Goal: Browse casually: Explore the website without a specific task or goal

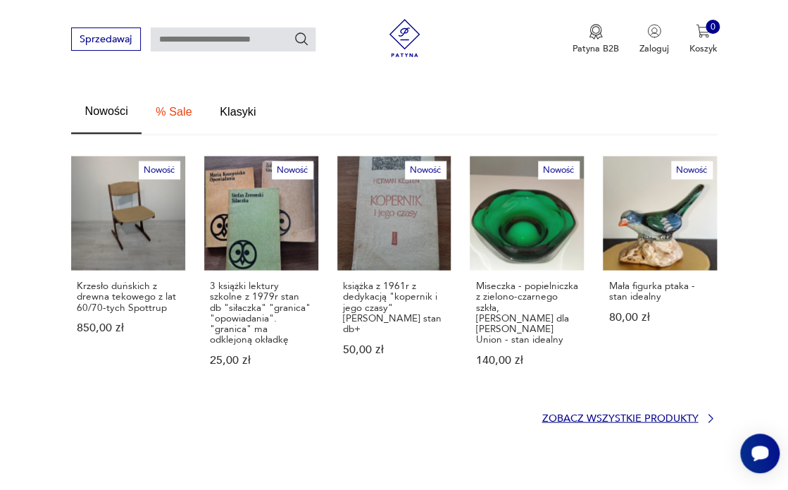
click at [621, 414] on p "Zobacz wszystkie produkty" at bounding box center [620, 418] width 156 height 8
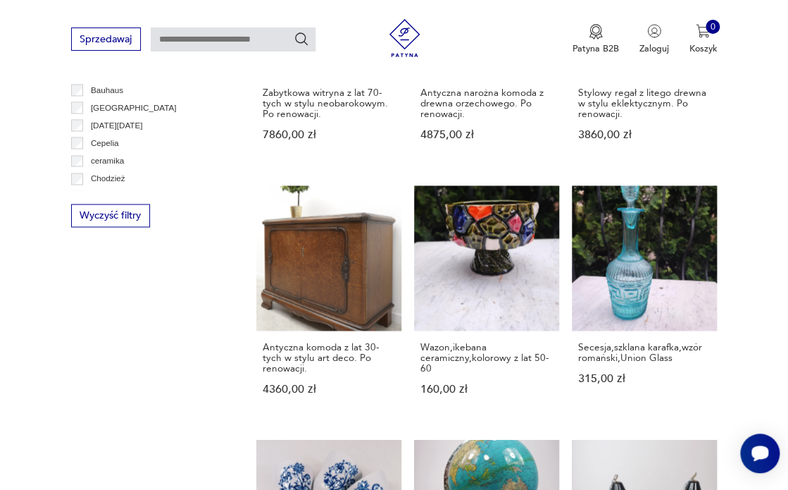
scroll to position [793, 0]
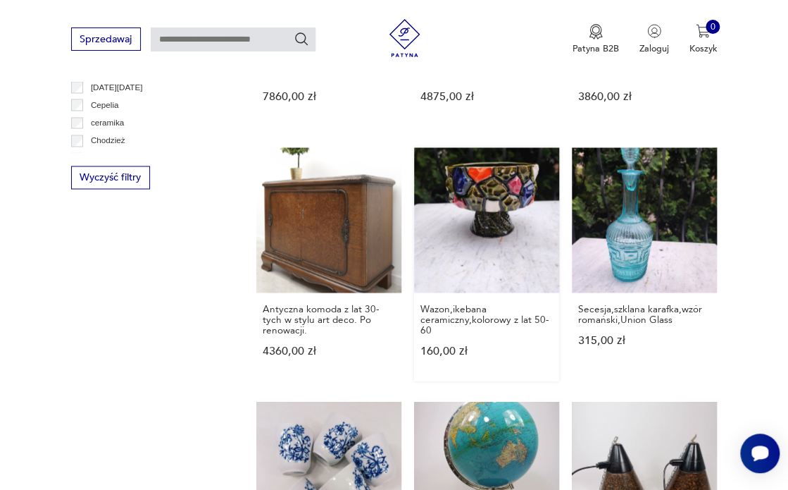
click at [478, 234] on link "Wazon,ikebana ceramiczny,kolorowy z lat 50-60 160,00 zł" at bounding box center [486, 263] width 145 height 233
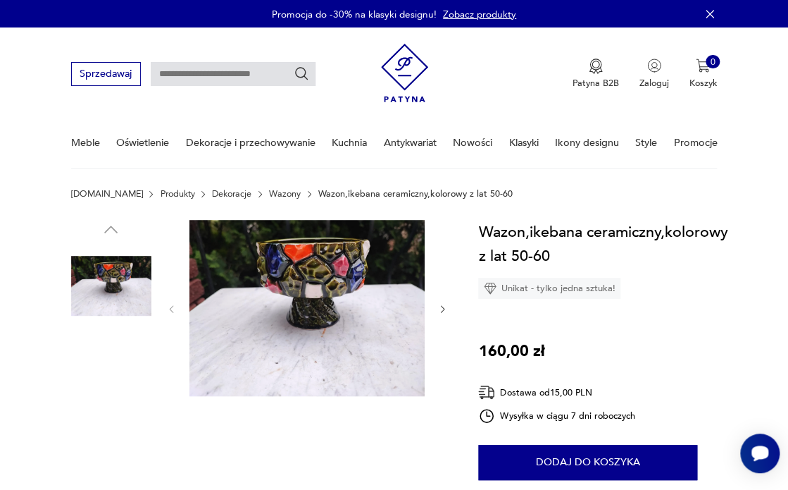
click at [118, 380] on img at bounding box center [111, 375] width 80 height 80
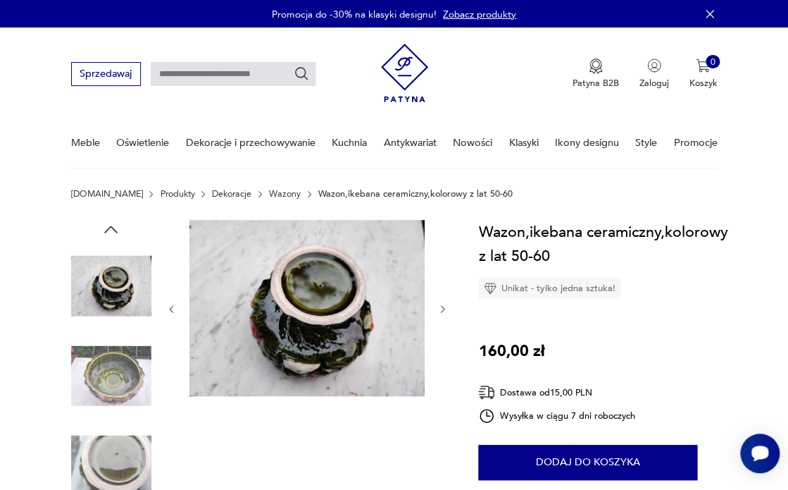
click at [109, 463] on img at bounding box center [111, 466] width 80 height 80
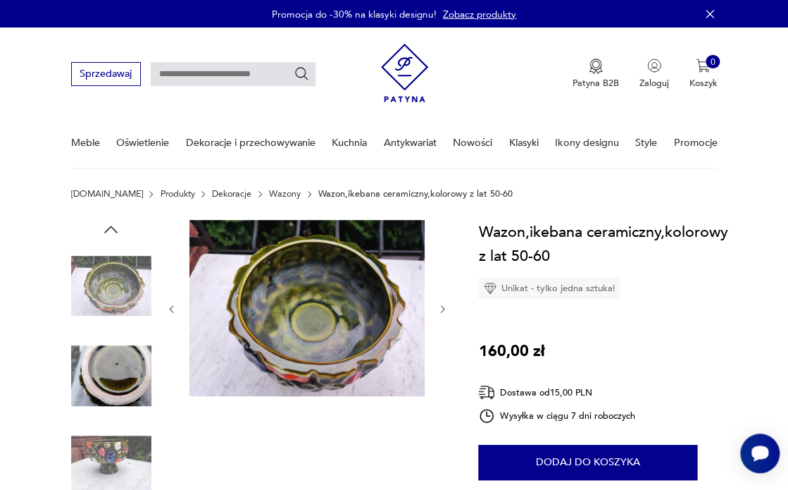
click at [118, 466] on img at bounding box center [111, 466] width 80 height 80
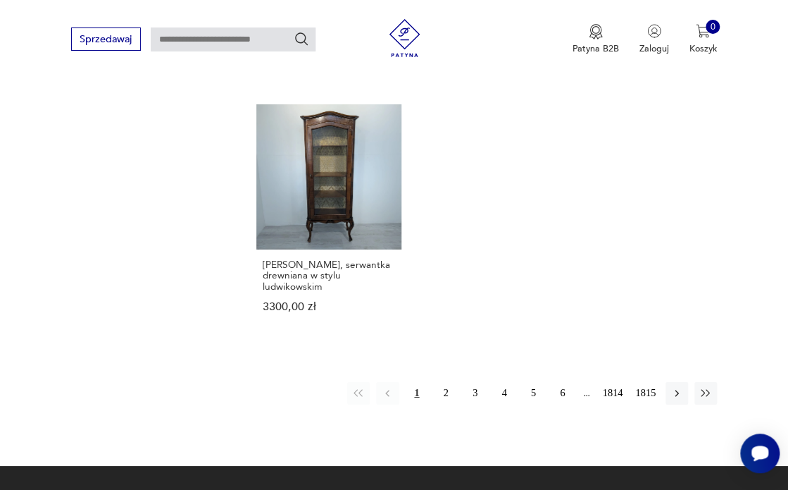
scroll to position [1670, 0]
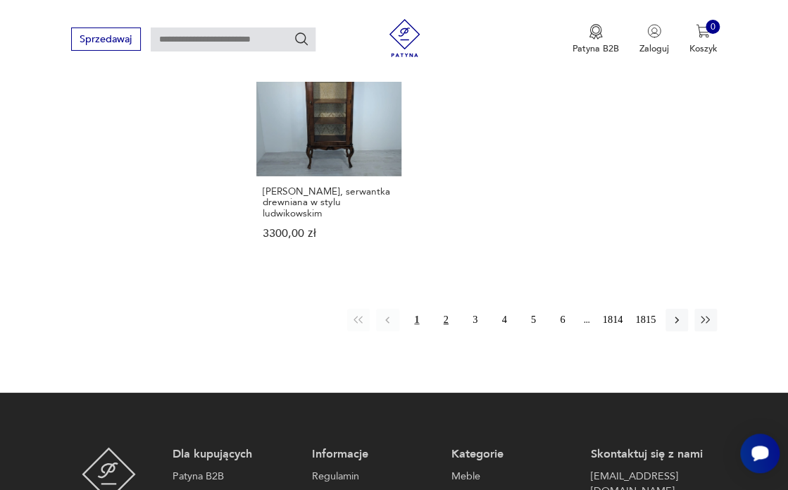
click at [444, 309] on button "2" at bounding box center [446, 320] width 23 height 23
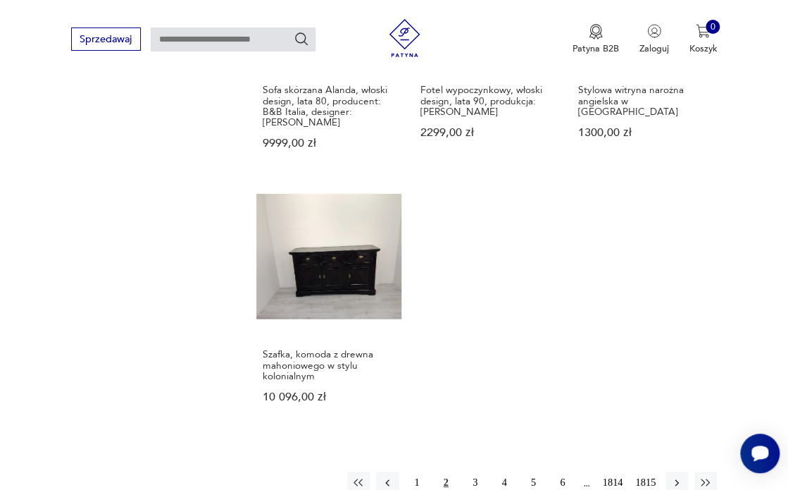
scroll to position [1670, 0]
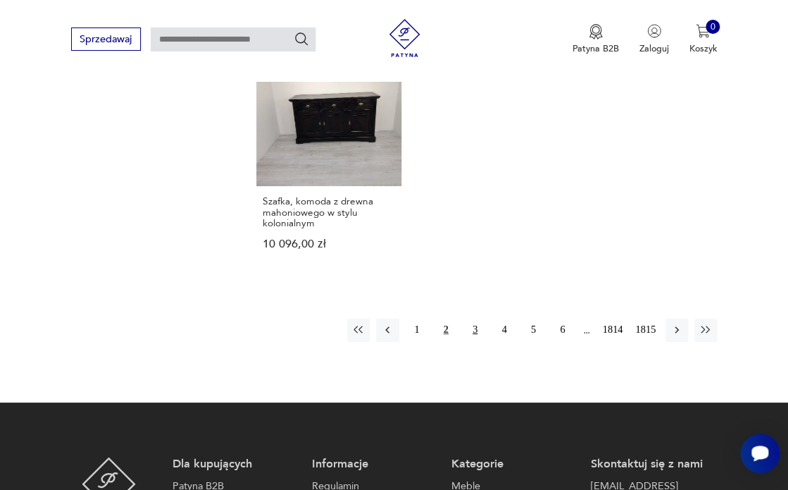
click at [476, 318] on button "3" at bounding box center [475, 329] width 23 height 23
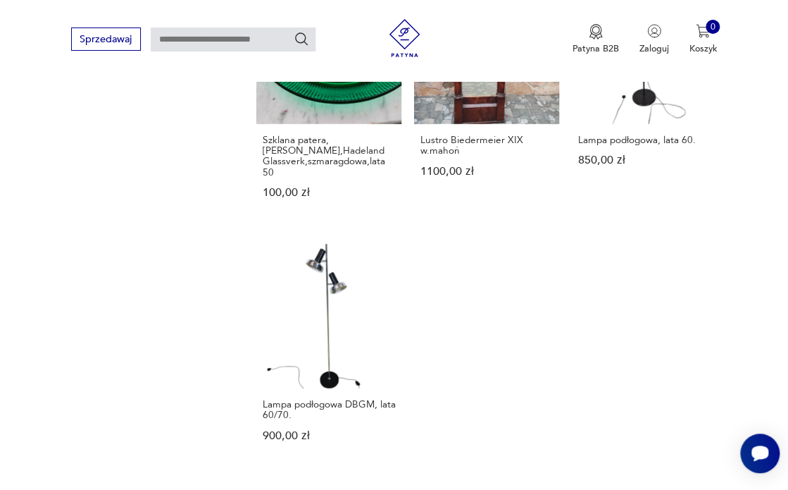
scroll to position [1542, 0]
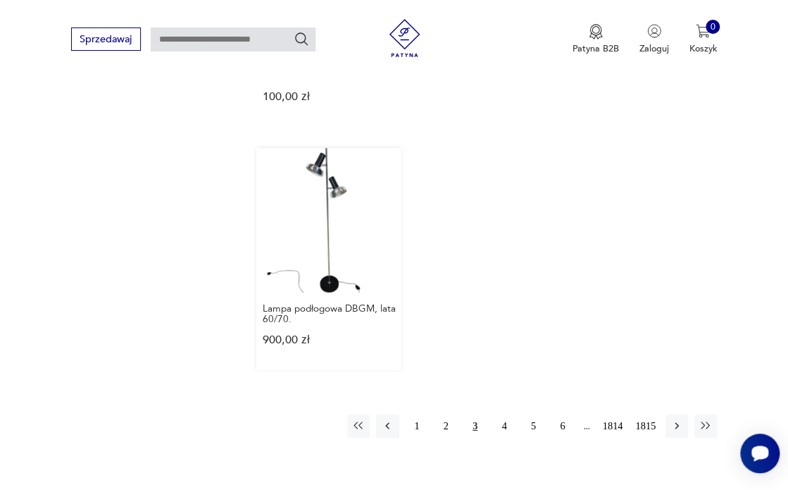
click at [337, 209] on link "Lampa podłogowa DBGM, lata 60/70. 900,00 zł" at bounding box center [328, 259] width 145 height 223
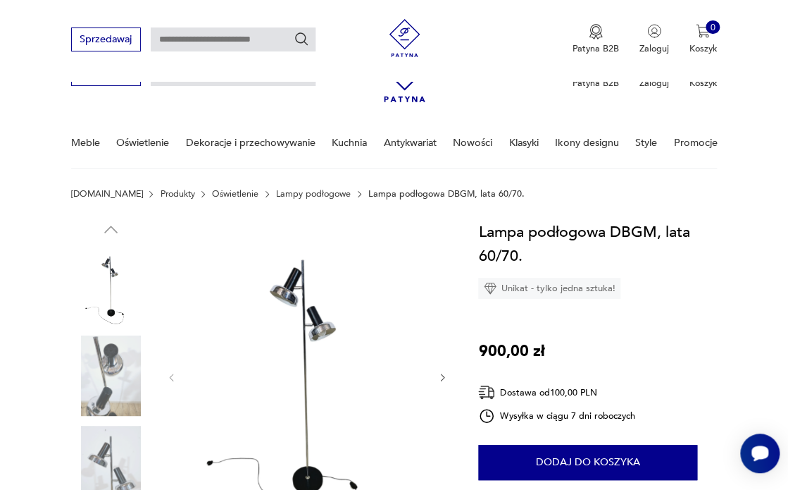
scroll to position [179, 0]
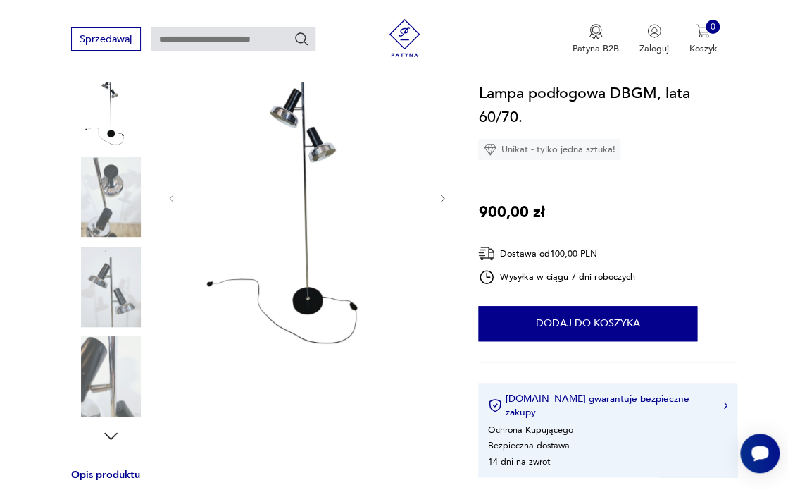
click at [314, 199] on img at bounding box center [307, 198] width 235 height 314
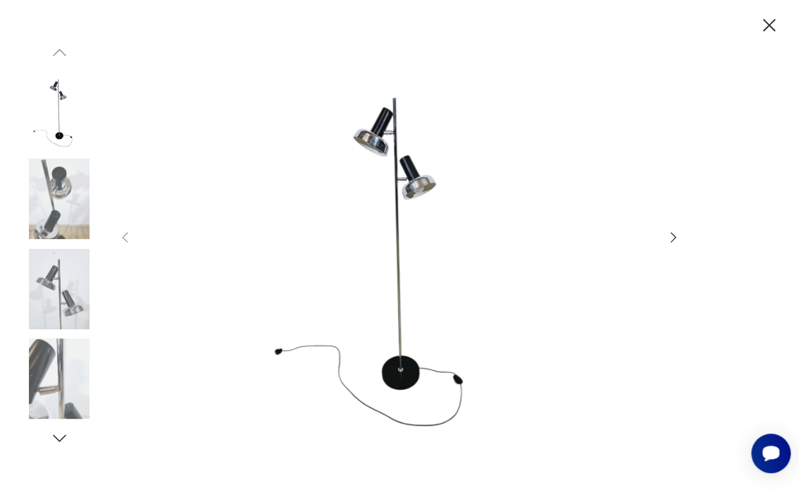
click at [674, 235] on icon "button" at bounding box center [674, 237] width 6 height 11
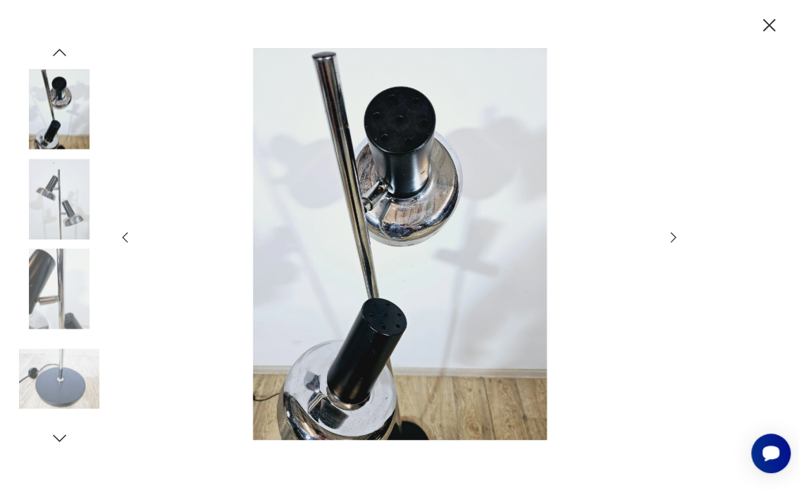
click at [674, 235] on icon "button" at bounding box center [674, 237] width 6 height 11
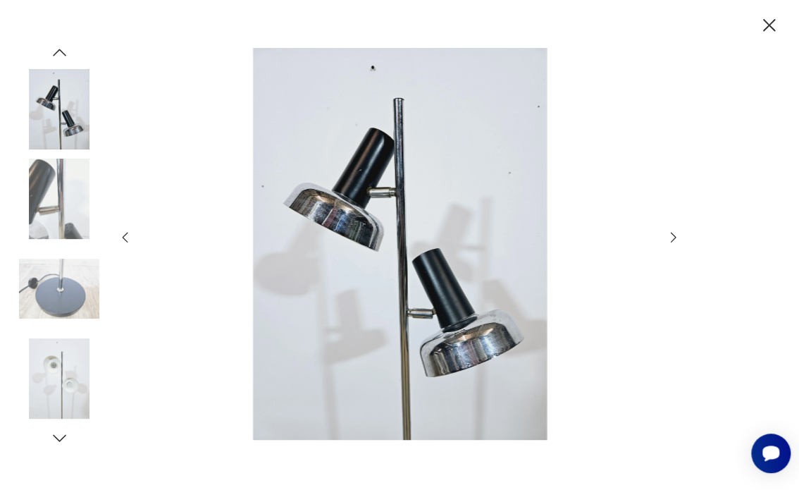
click at [674, 235] on icon "button" at bounding box center [674, 237] width 6 height 11
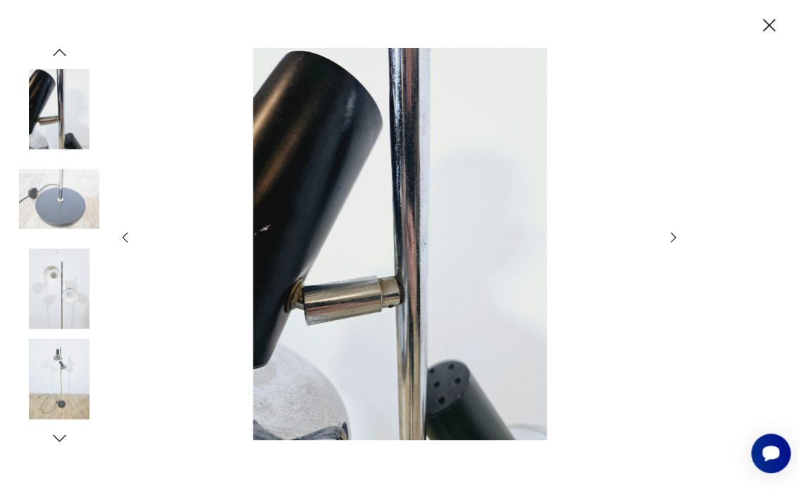
click at [673, 234] on icon "button" at bounding box center [674, 237] width 6 height 11
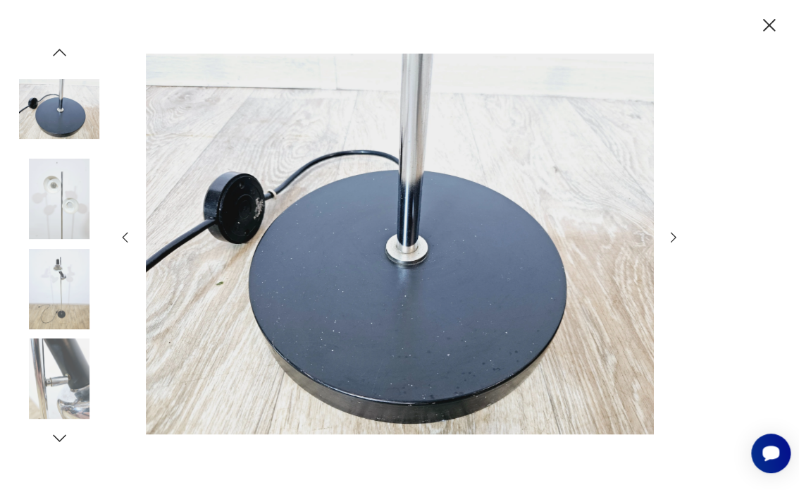
click at [673, 234] on icon "button" at bounding box center [674, 237] width 6 height 11
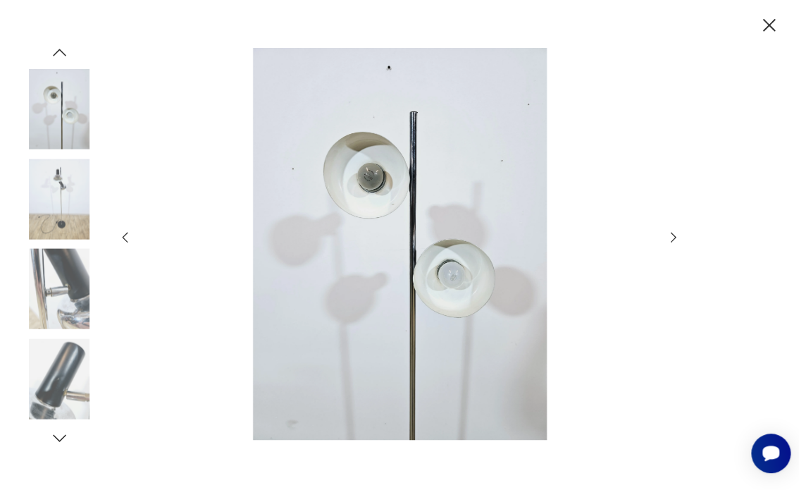
click at [673, 234] on icon "button" at bounding box center [674, 237] width 6 height 11
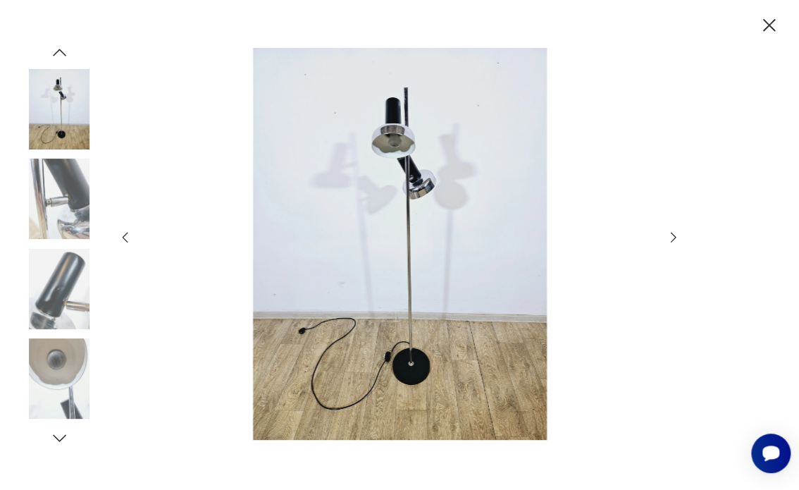
click at [673, 234] on icon "button" at bounding box center [674, 237] width 6 height 11
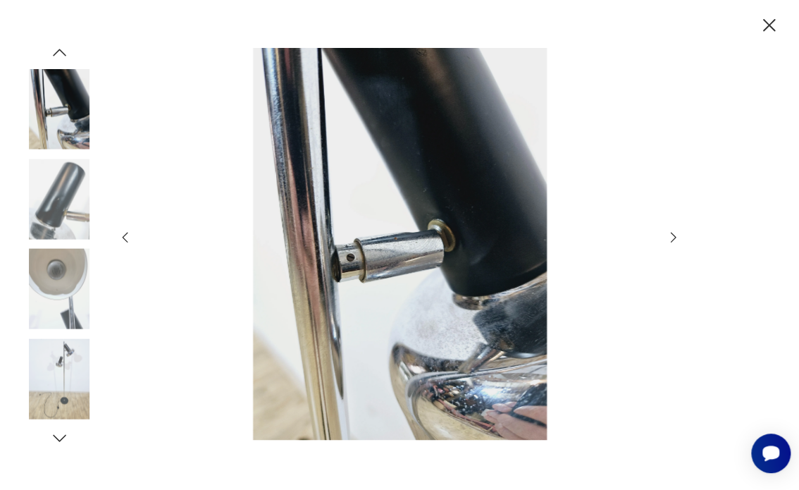
click at [673, 234] on icon "button" at bounding box center [674, 237] width 6 height 11
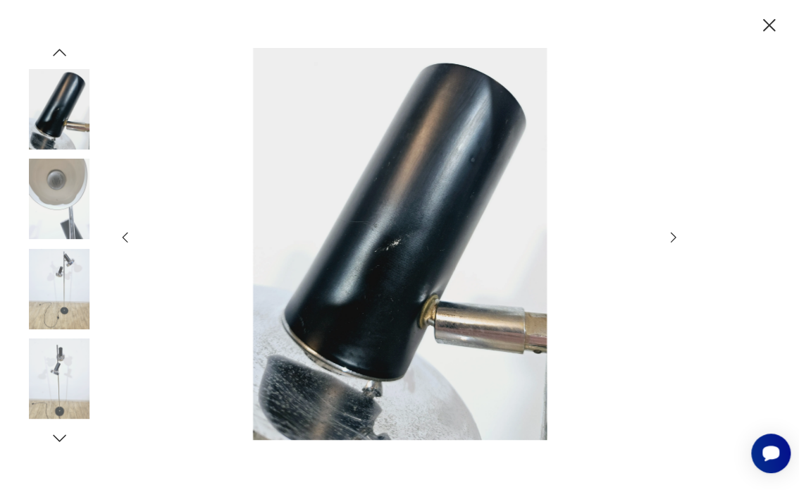
click at [767, 24] on icon "button" at bounding box center [768, 25] width 13 height 13
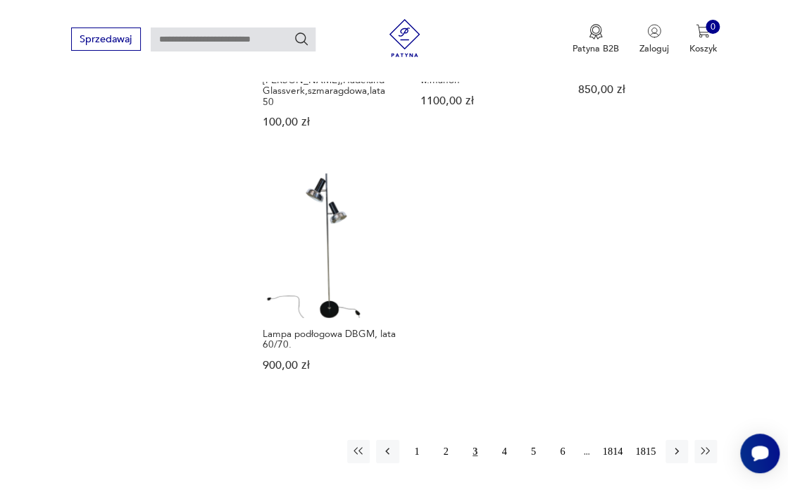
scroll to position [1523, 0]
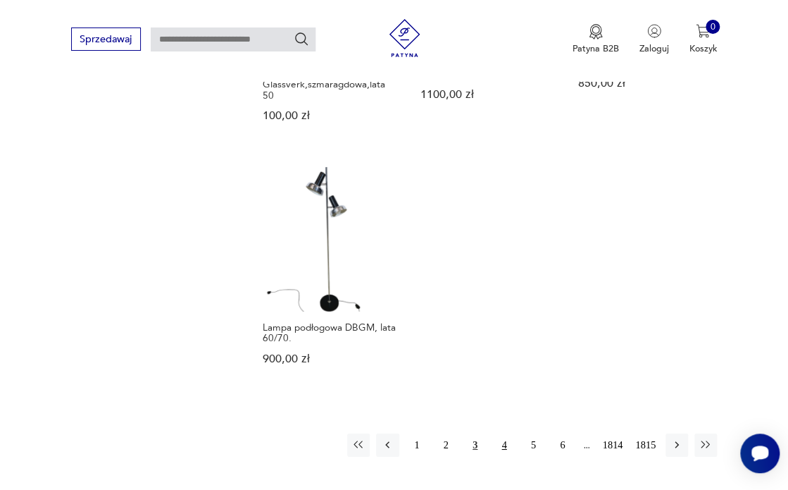
click at [504, 433] on button "4" at bounding box center [504, 444] width 23 height 23
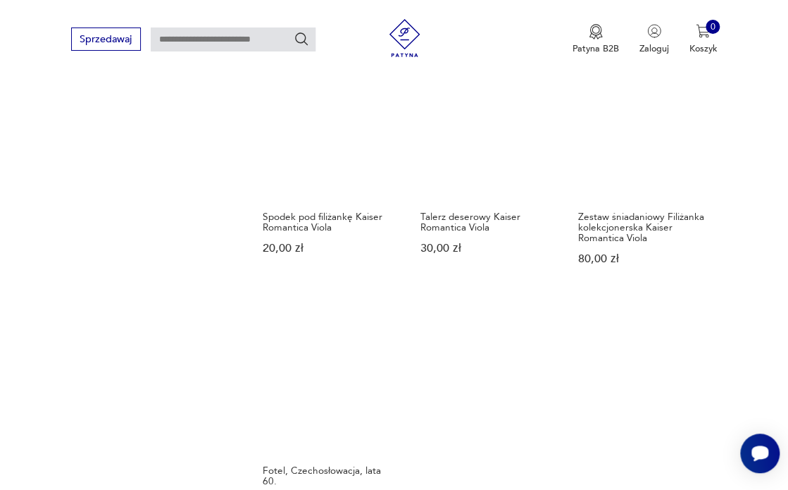
scroll to position [1603, 0]
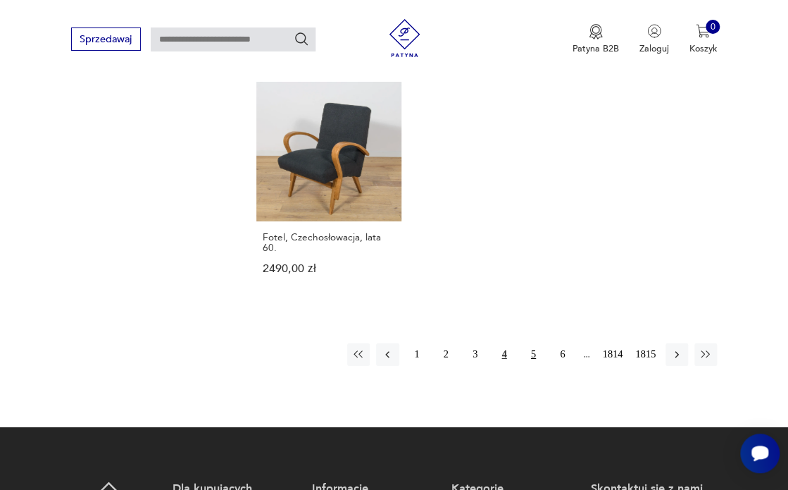
click at [537, 343] on button "5" at bounding box center [533, 354] width 23 height 23
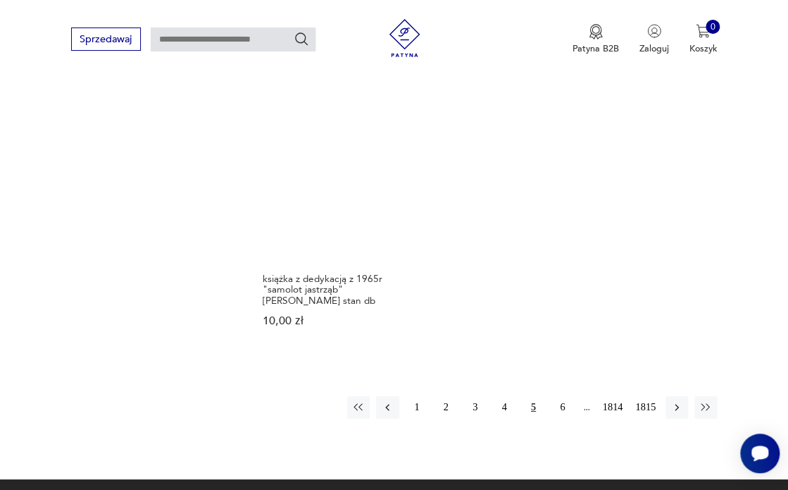
scroll to position [1594, 0]
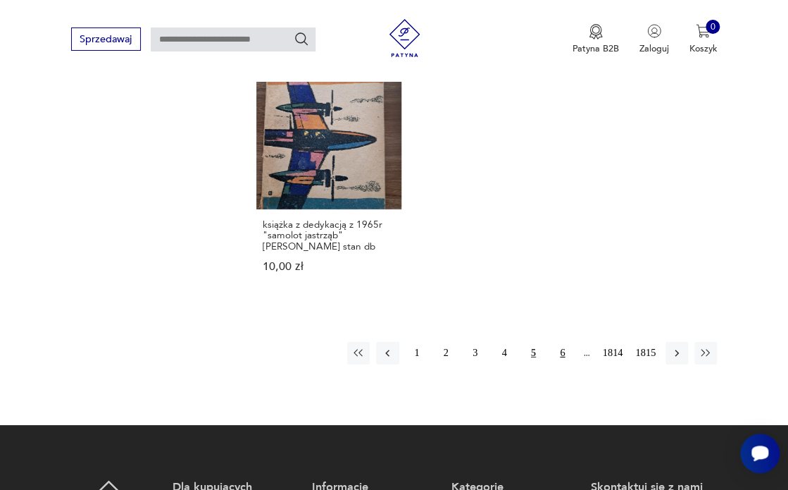
click at [564, 349] on button "6" at bounding box center [563, 353] width 23 height 23
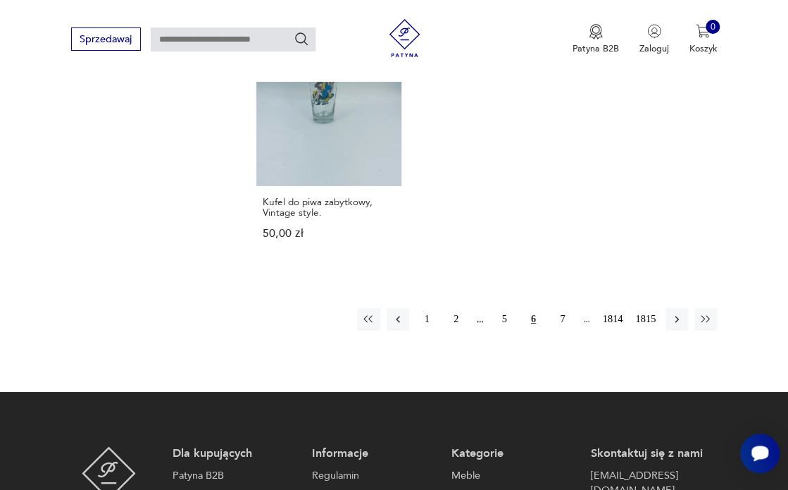
scroll to position [1656, 0]
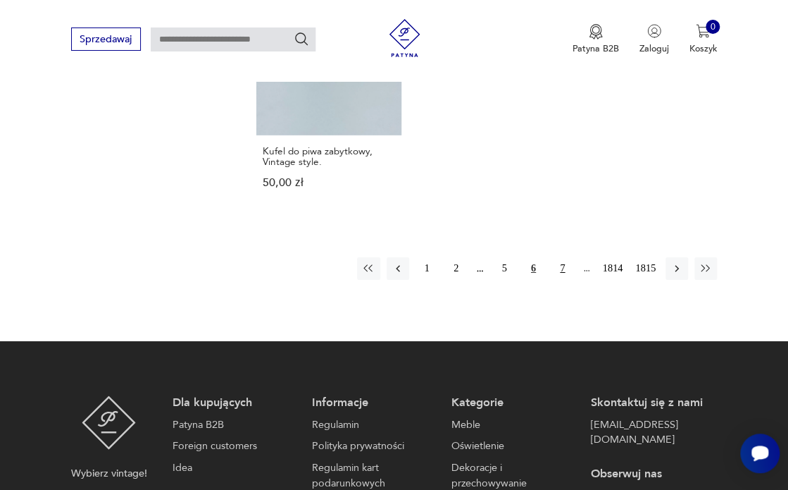
click at [562, 257] on button "7" at bounding box center [563, 268] width 23 height 23
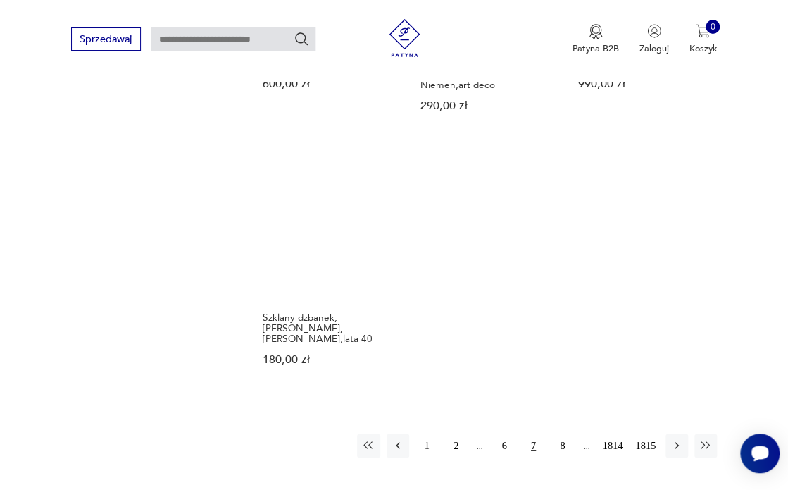
scroll to position [1583, 0]
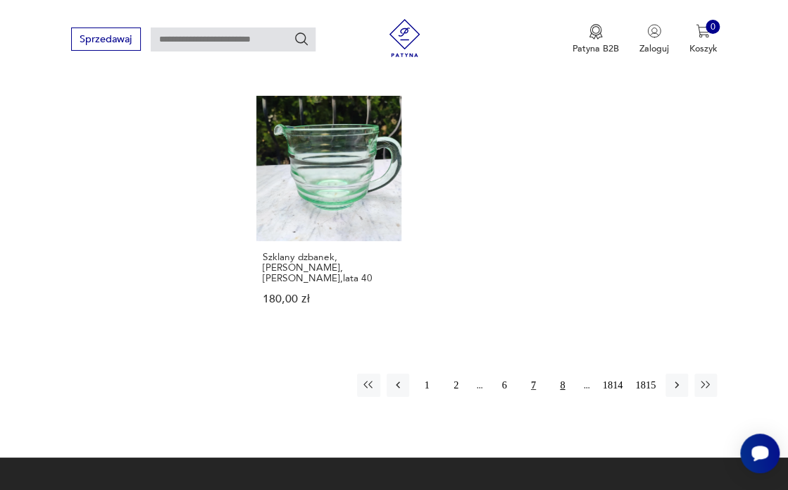
click at [563, 373] on button "8" at bounding box center [563, 384] width 23 height 23
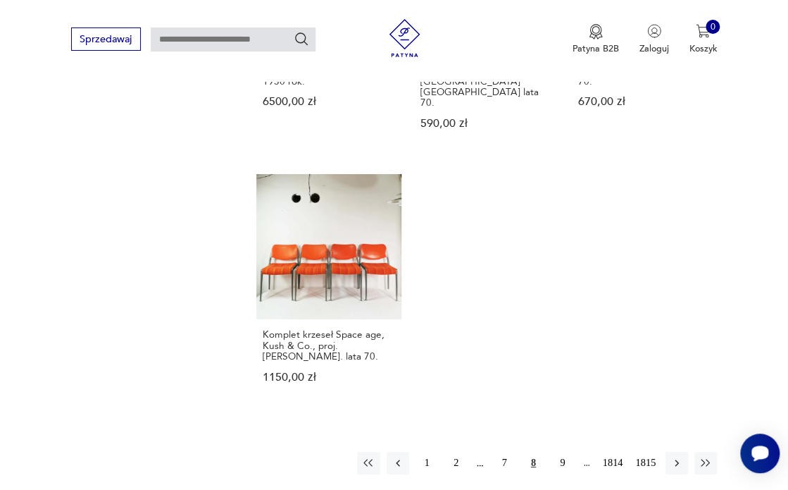
scroll to position [1573, 0]
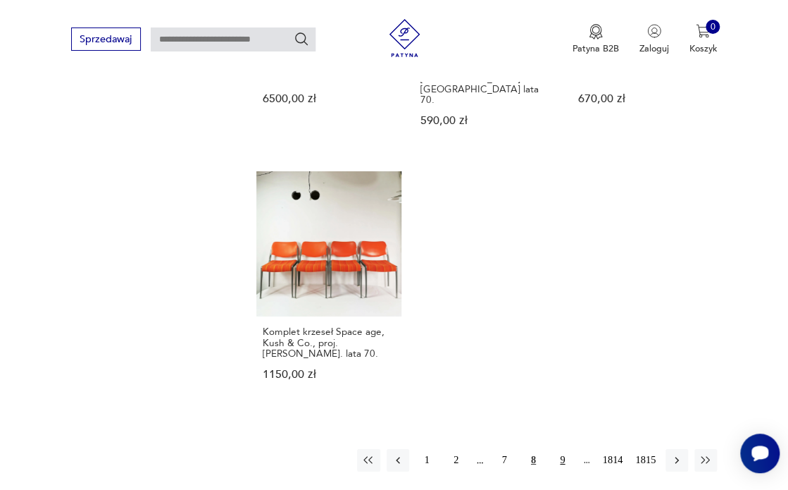
click at [562, 449] on button "9" at bounding box center [563, 460] width 23 height 23
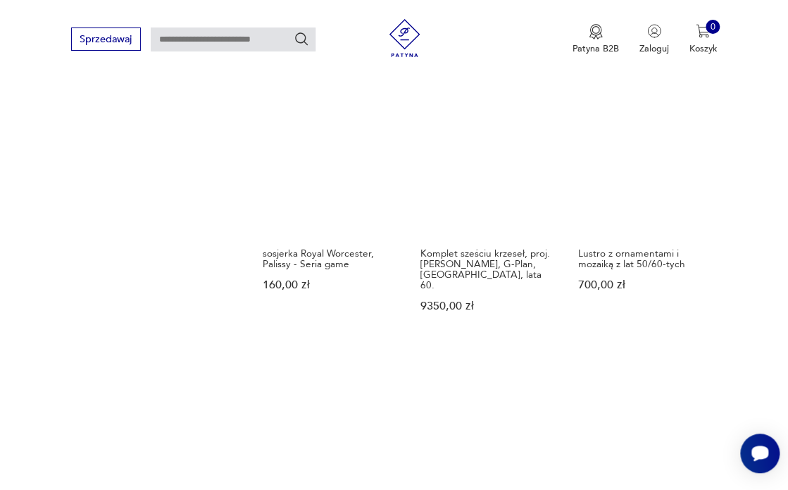
scroll to position [1549, 0]
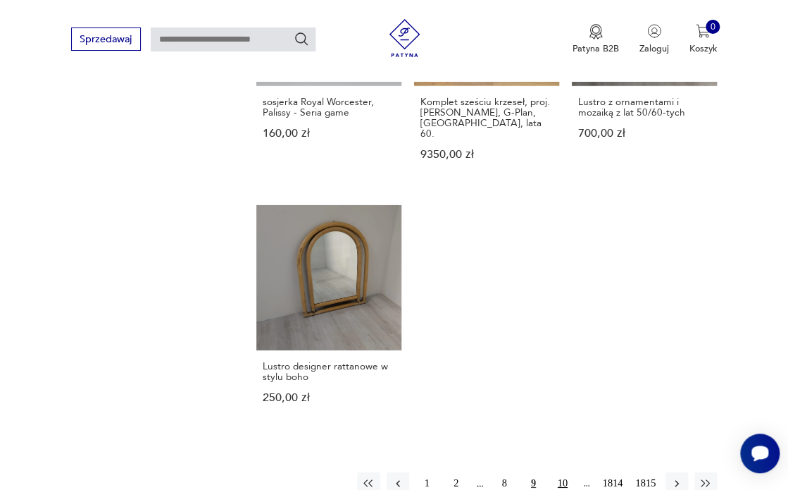
click at [559, 472] on button "10" at bounding box center [563, 483] width 23 height 23
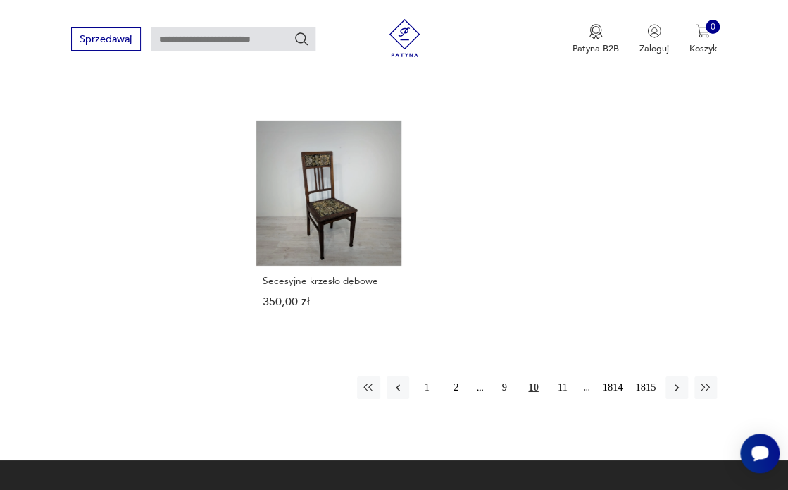
scroll to position [1540, 0]
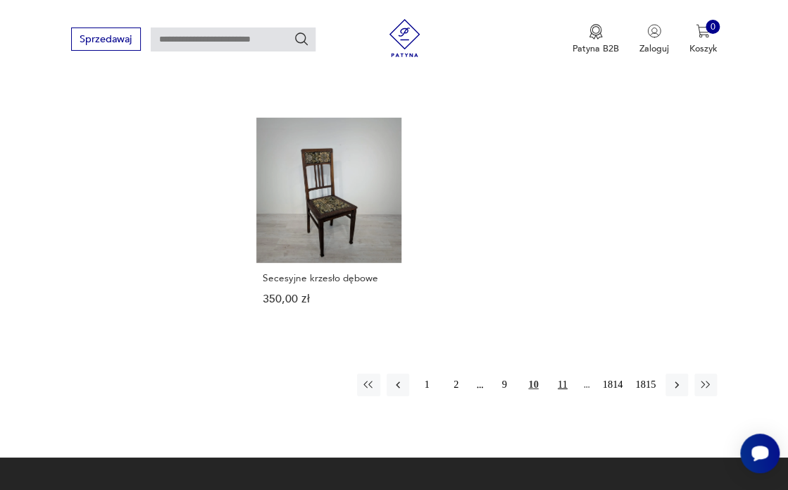
click at [561, 380] on button "11" at bounding box center [563, 384] width 23 height 23
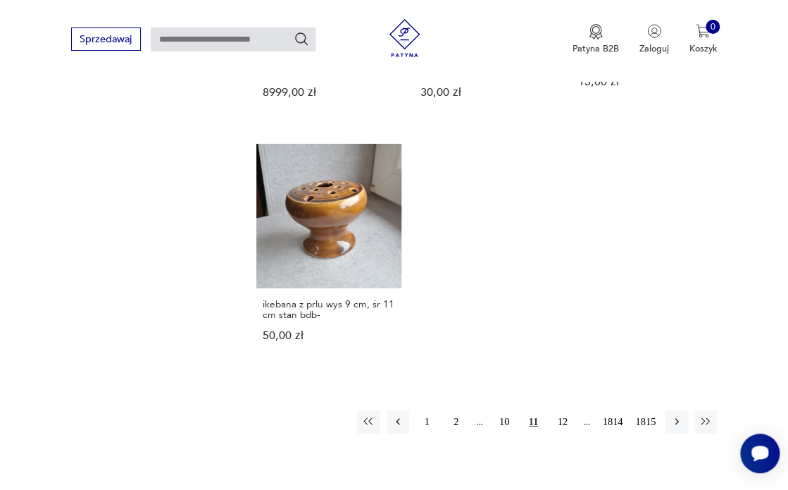
scroll to position [1550, 0]
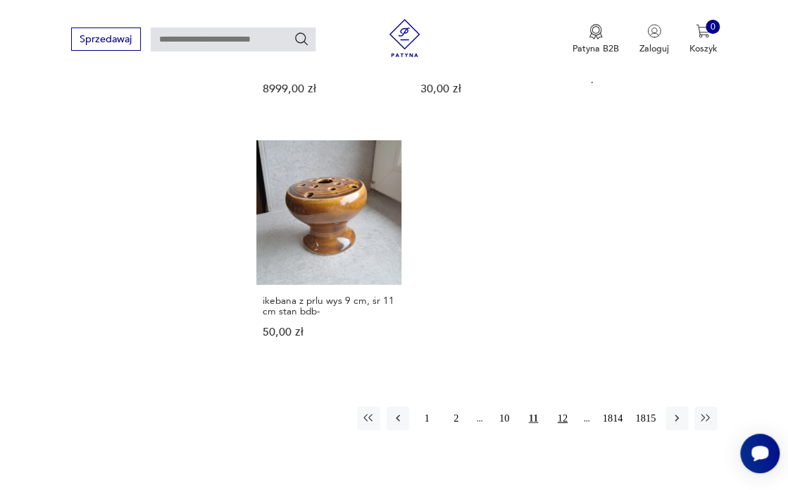
click at [564, 407] on button "12" at bounding box center [563, 418] width 23 height 23
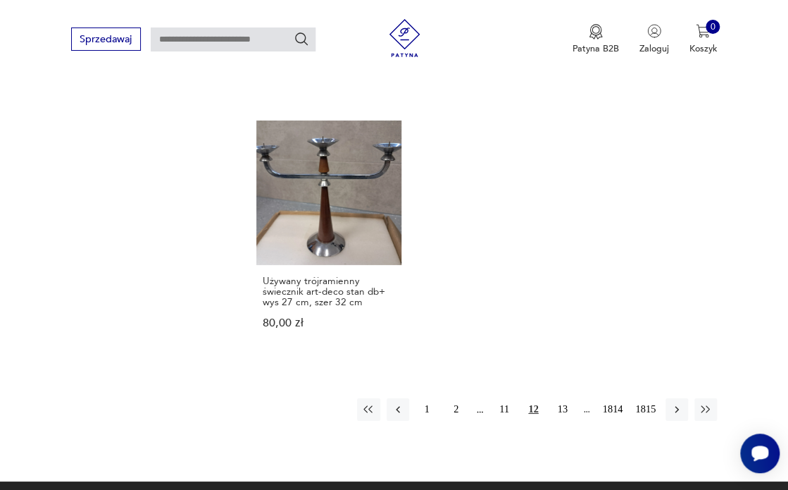
scroll to position [1576, 0]
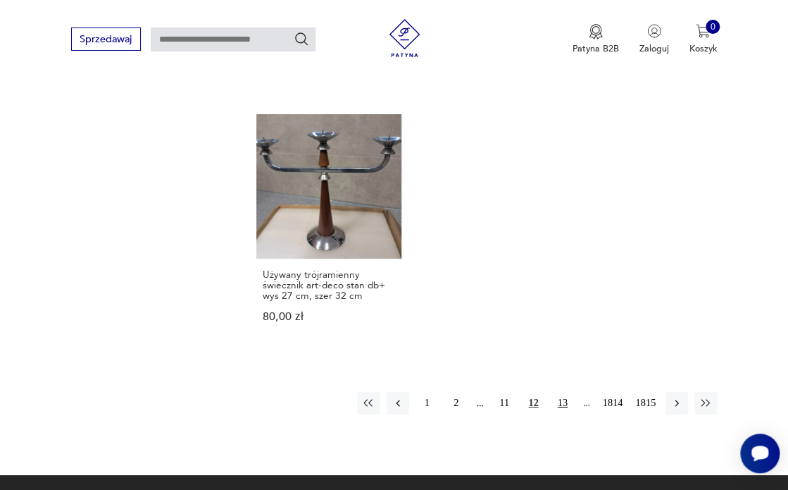
click at [563, 402] on button "13" at bounding box center [563, 403] width 23 height 23
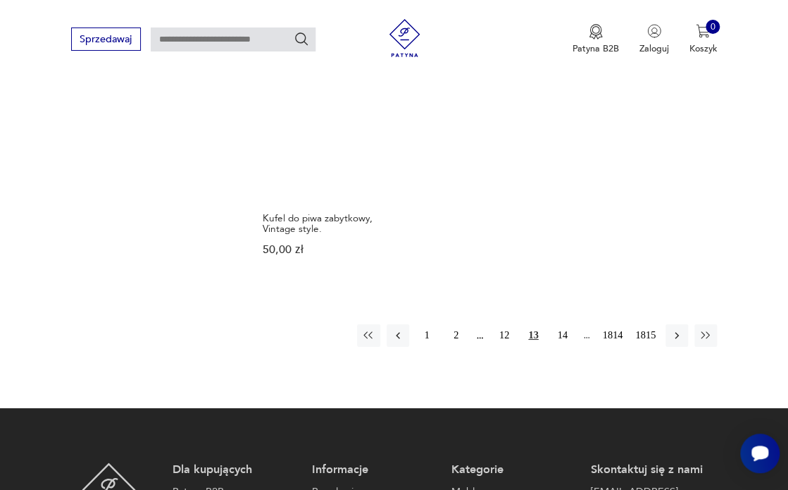
scroll to position [1635, 0]
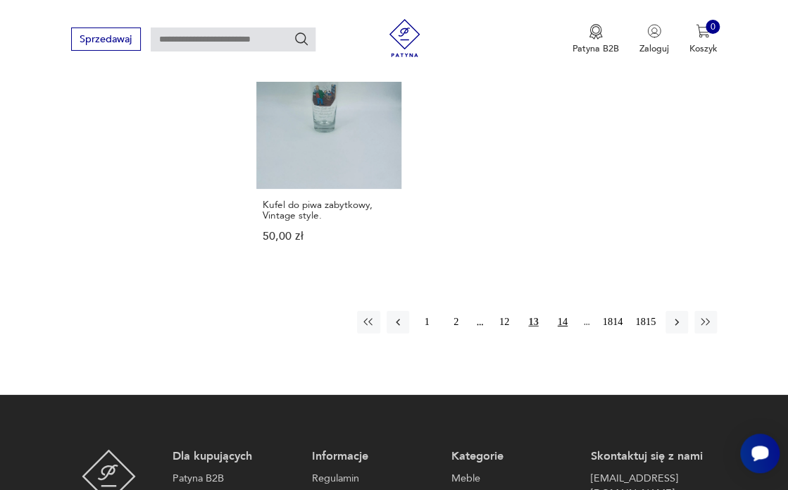
click at [562, 319] on button "14" at bounding box center [563, 322] width 23 height 23
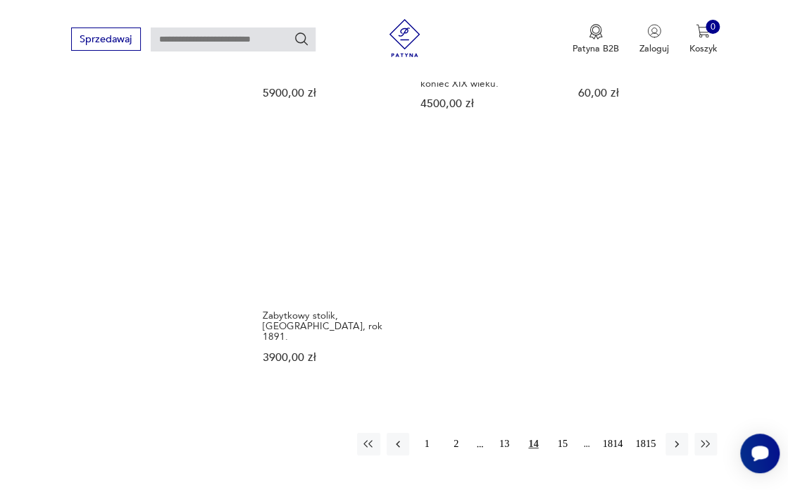
scroll to position [1539, 0]
